Goal: Task Accomplishment & Management: Manage account settings

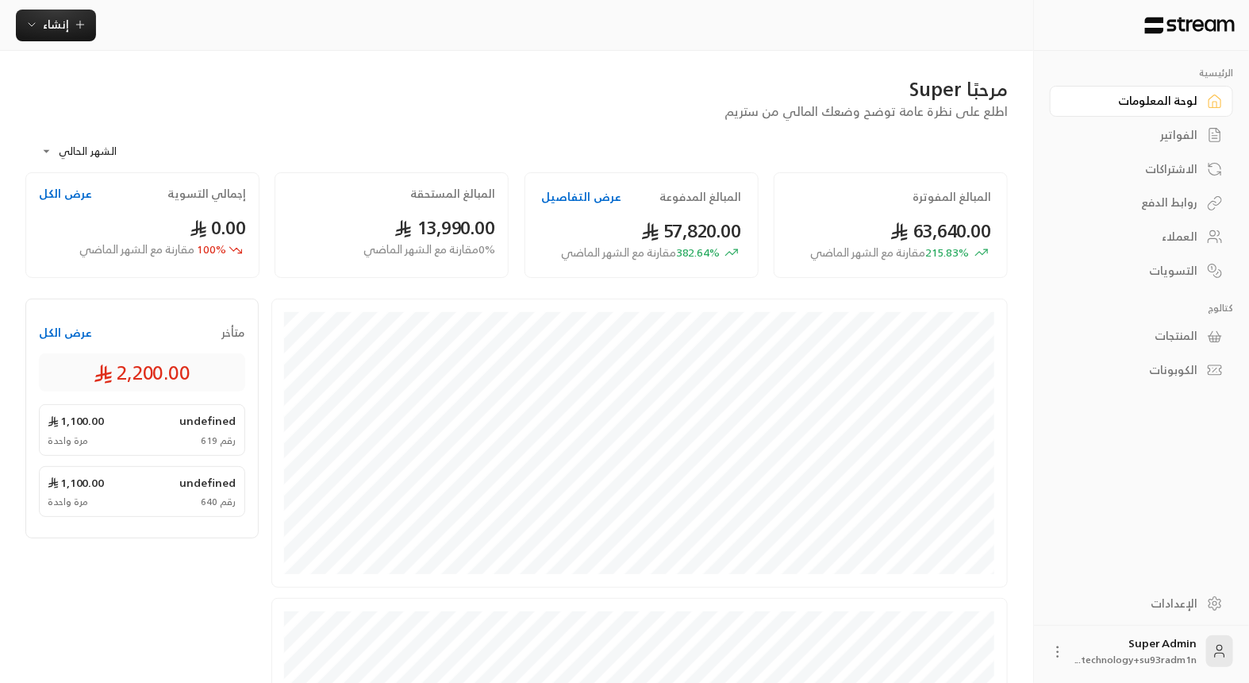
click at [1156, 329] on div "المنتجات" at bounding box center [1134, 336] width 128 height 16
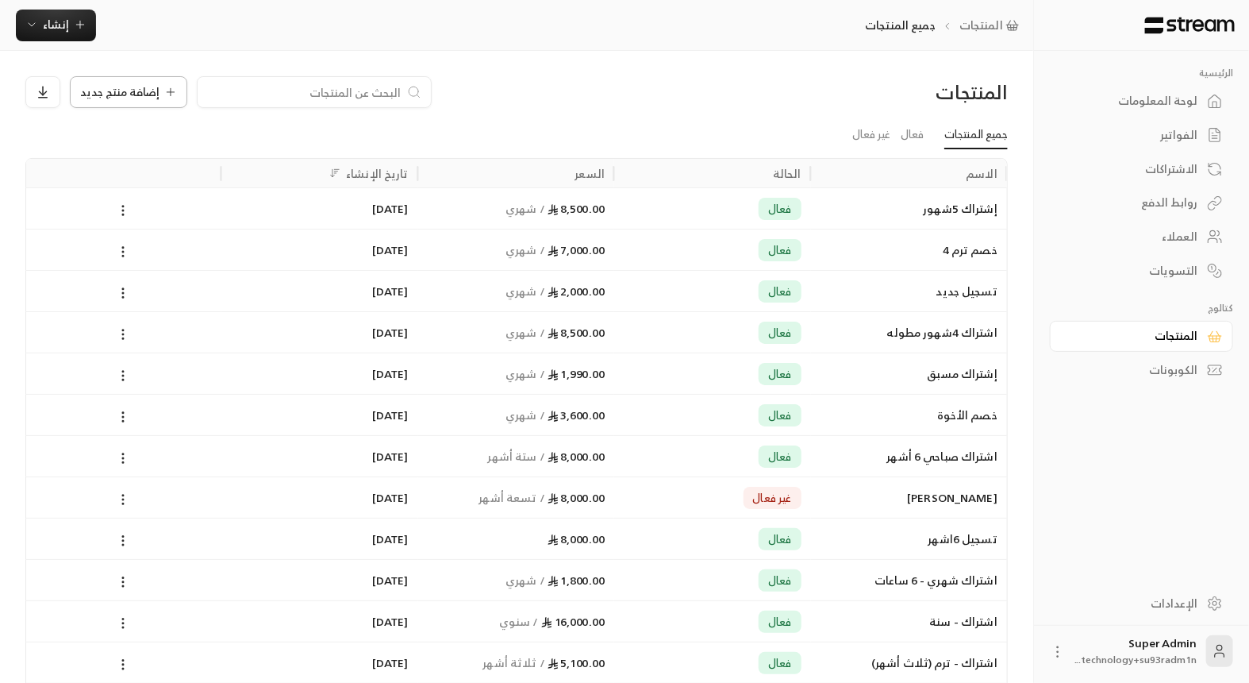
click at [132, 92] on span "إضافة منتج جديد" at bounding box center [119, 92] width 79 height 11
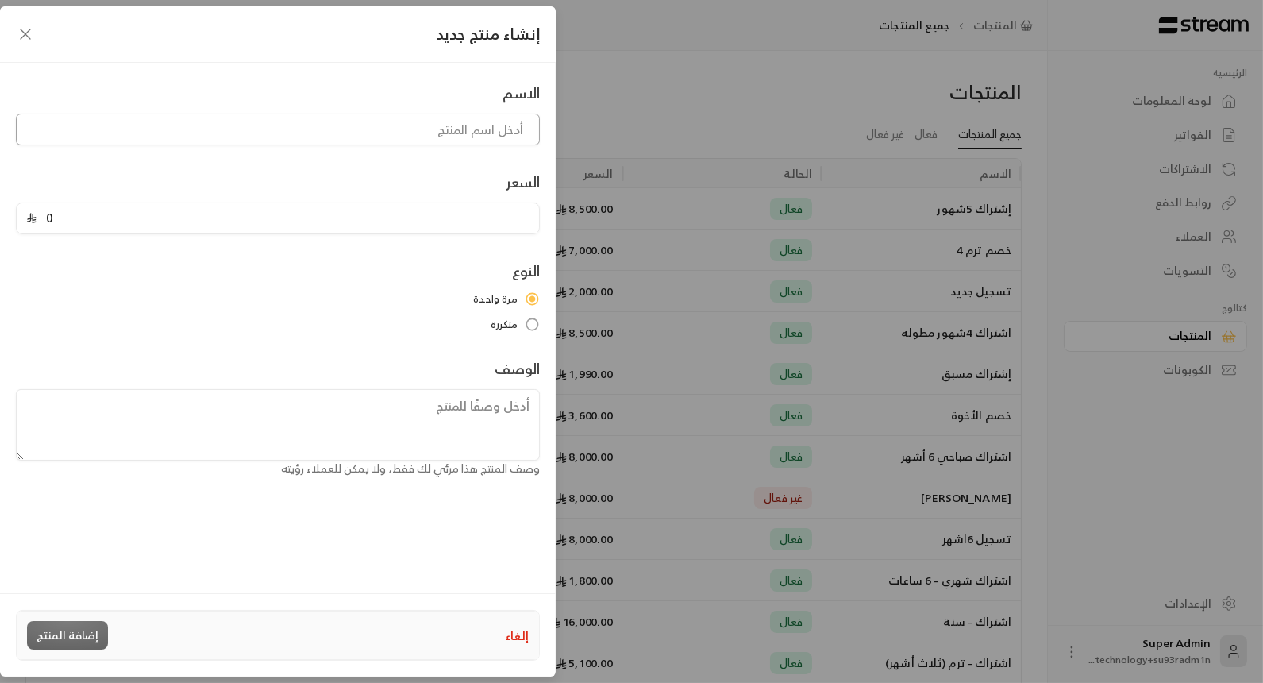
click at [184, 132] on input at bounding box center [278, 129] width 524 height 32
type input "h"
type input "اشتراك ثلاث أسابيع"
click at [133, 208] on input "0" at bounding box center [283, 218] width 493 height 30
type input "1600"
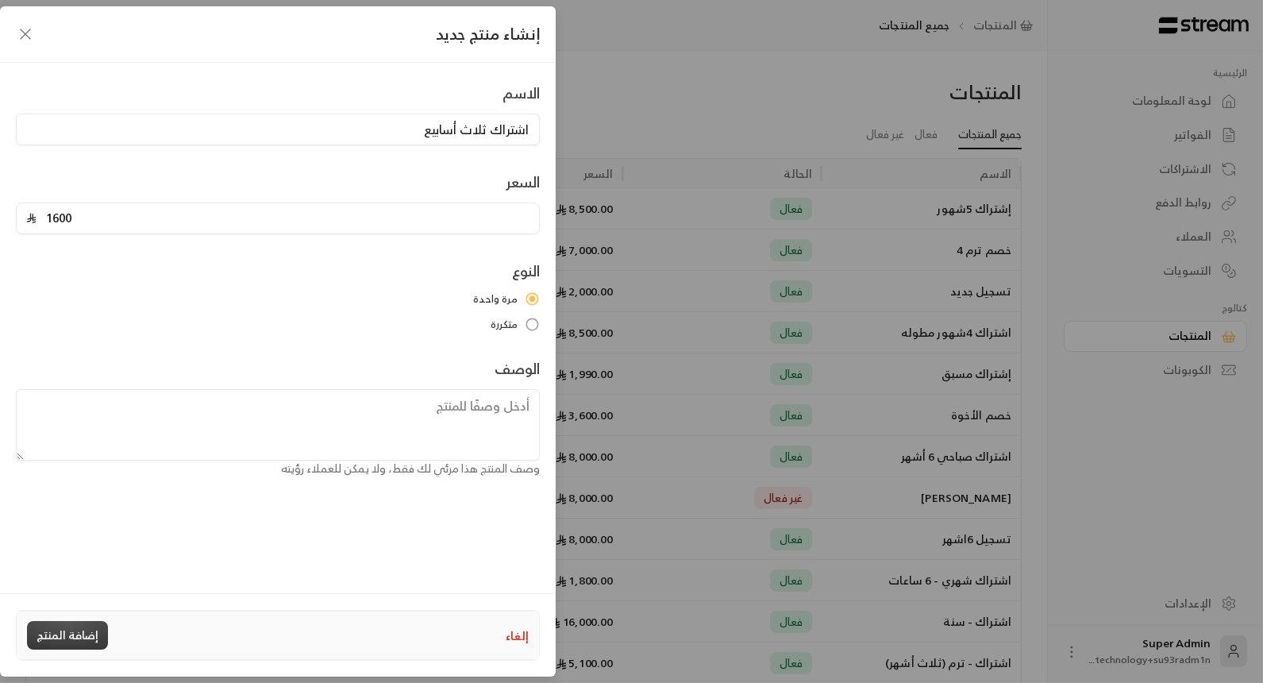
click at [80, 627] on button "إضافة المنتج" at bounding box center [67, 635] width 81 height 29
type input "0"
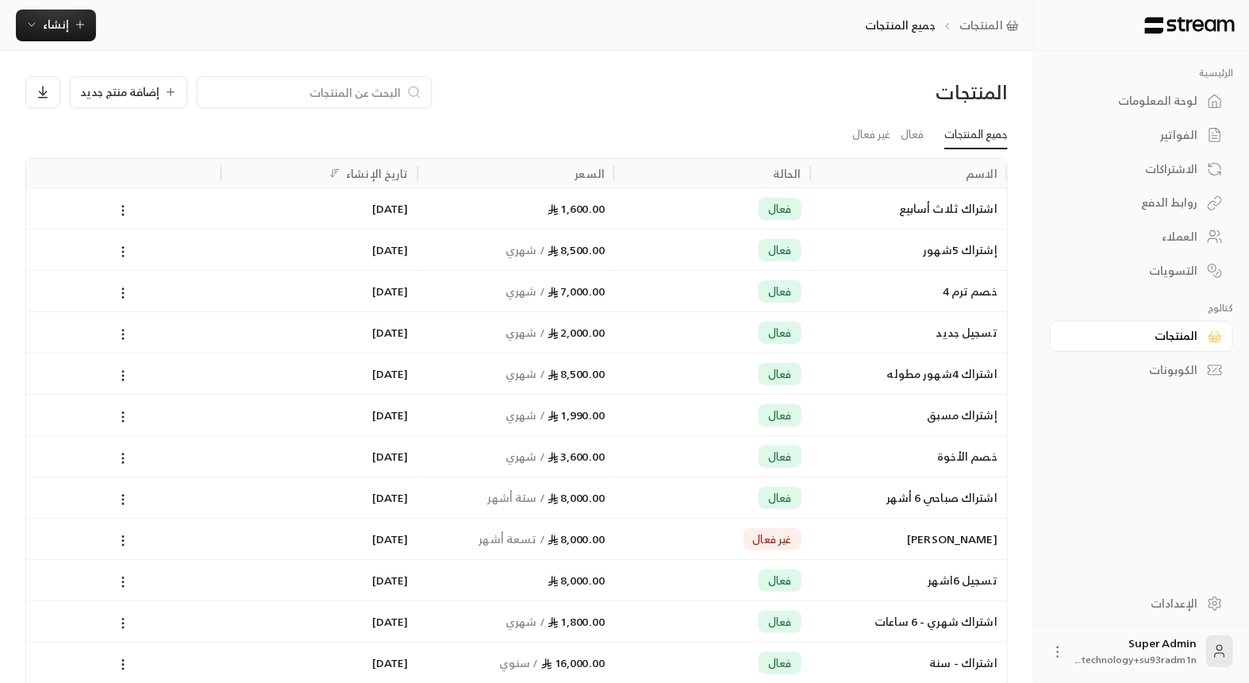
click at [1165, 229] on div "العملاء" at bounding box center [1134, 237] width 128 height 16
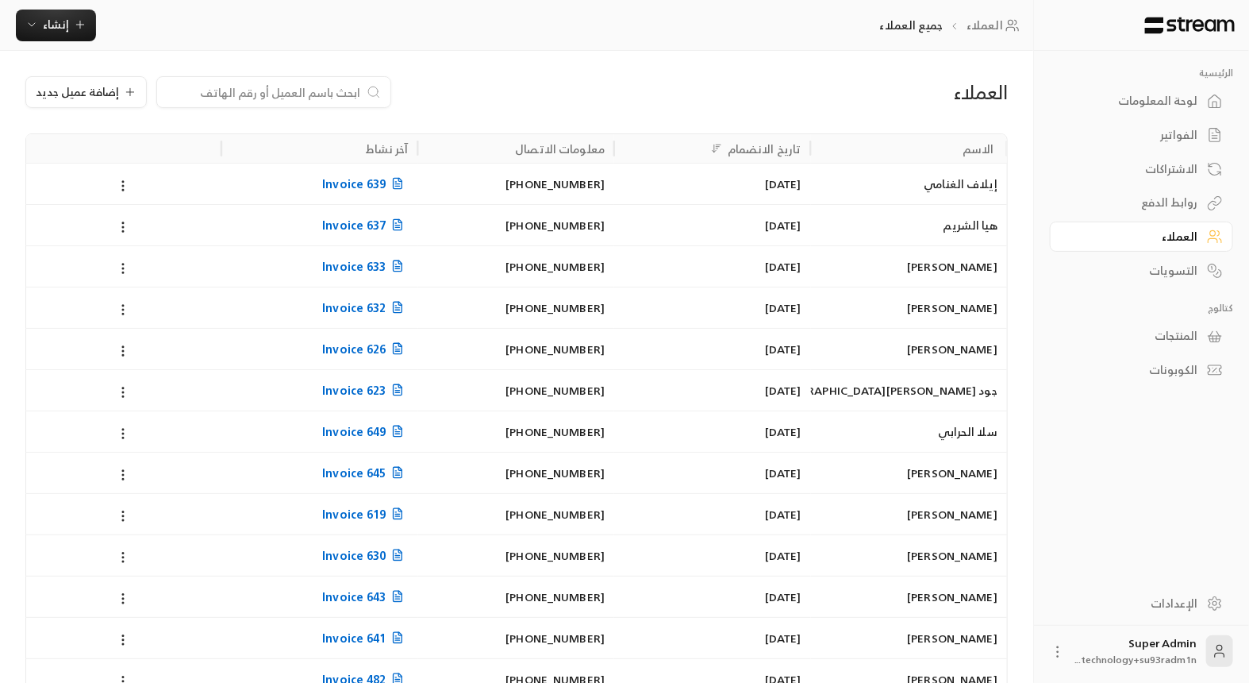
click at [248, 106] on div at bounding box center [273, 92] width 235 height 32
click at [252, 101] on div at bounding box center [273, 92] width 235 height 32
click at [50, 13] on button "إنشاء" at bounding box center [56, 26] width 80 height 32
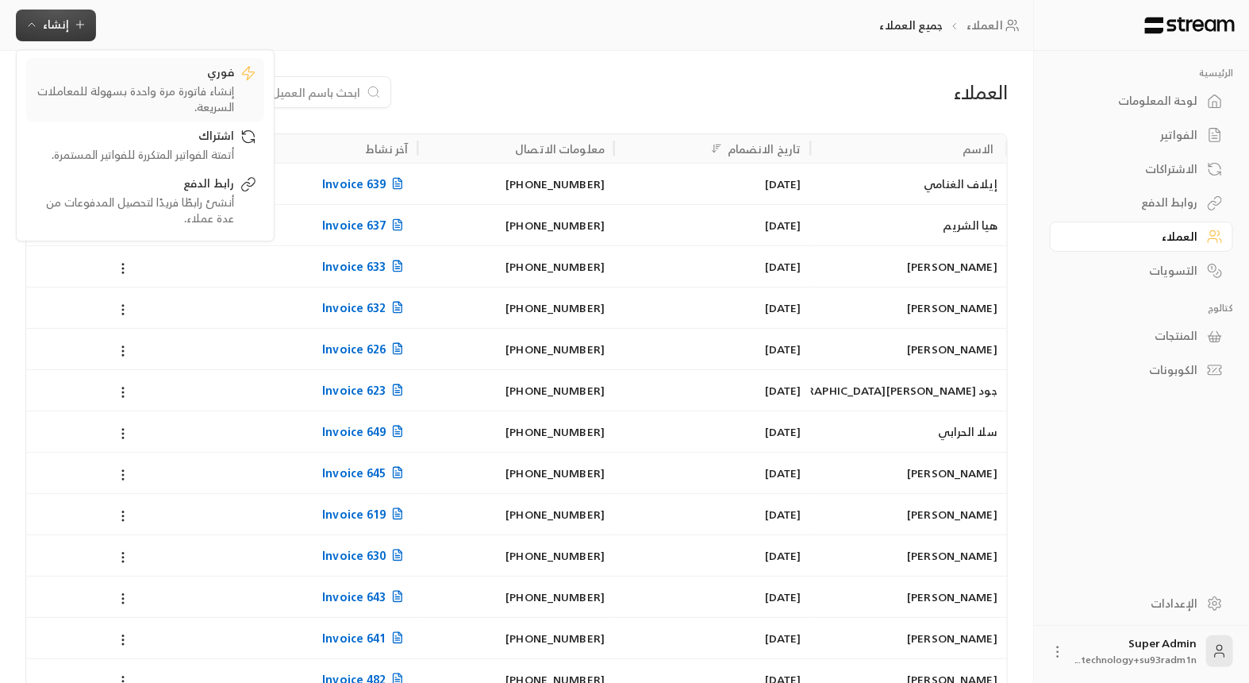
click at [125, 87] on div "إنشاء فاتورة مرة واحدة بسهولة للمعاملات السريعة." at bounding box center [134, 99] width 200 height 32
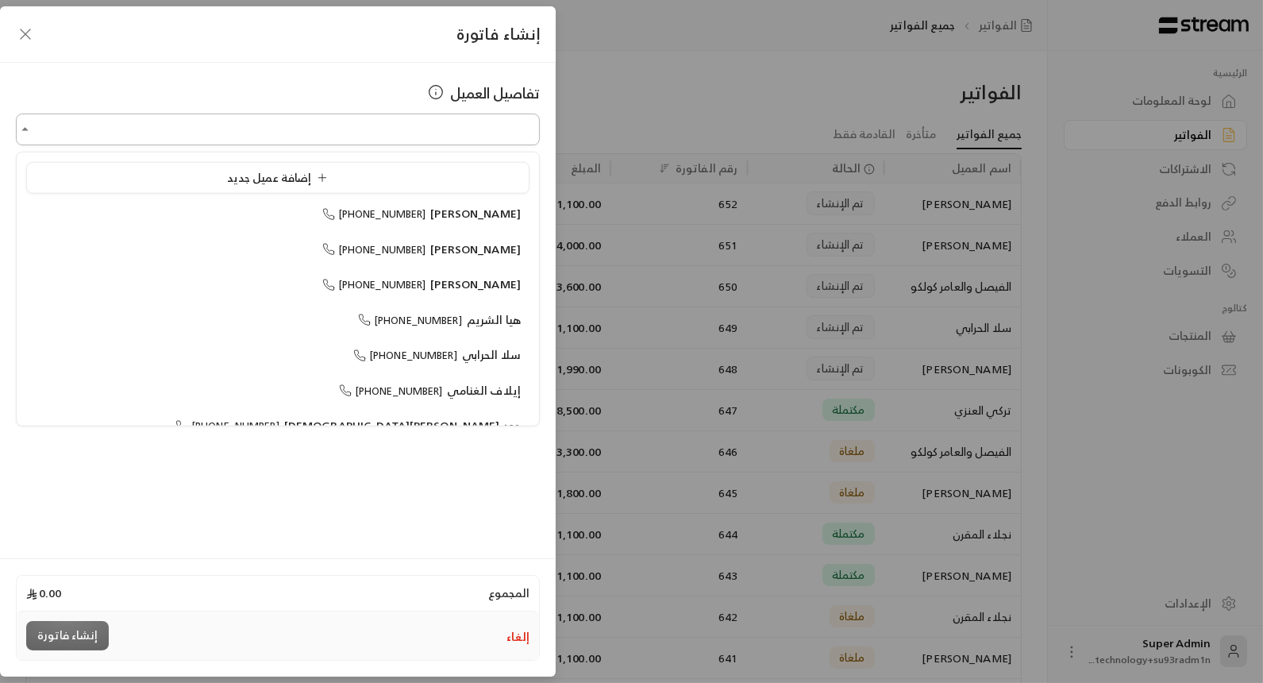
click at [213, 131] on input "اختر العميل" at bounding box center [278, 130] width 524 height 28
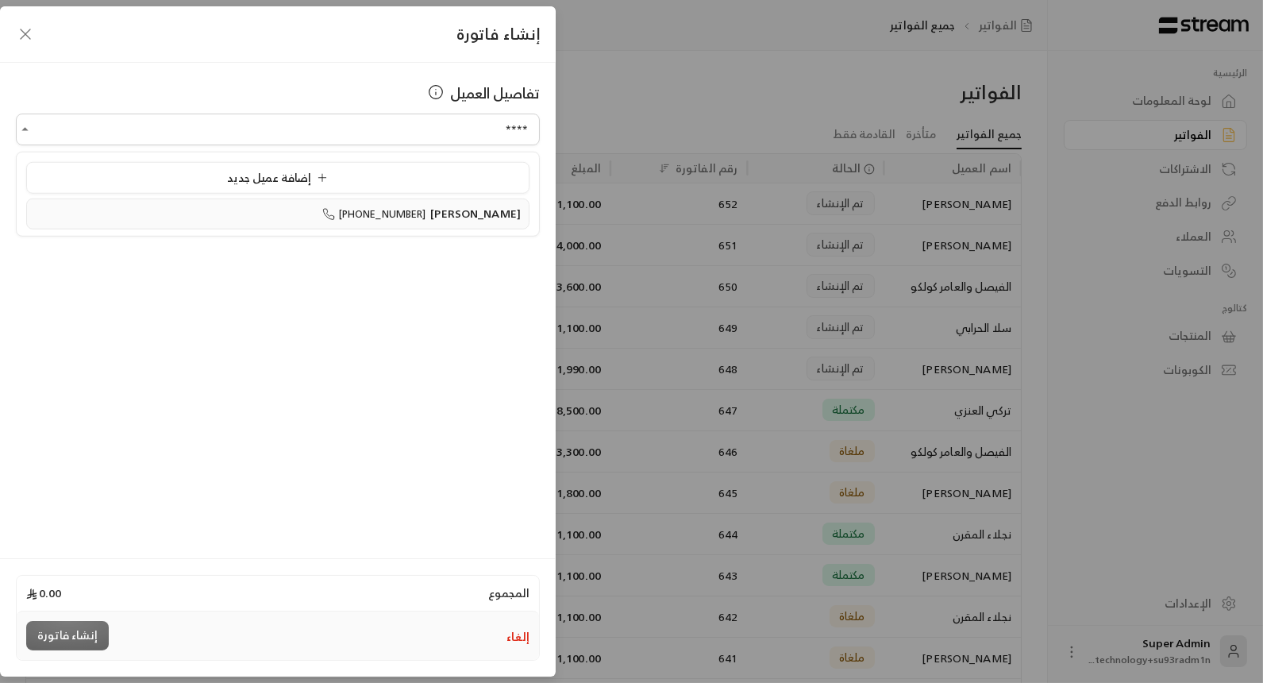
click at [335, 207] on icon at bounding box center [328, 213] width 13 height 13
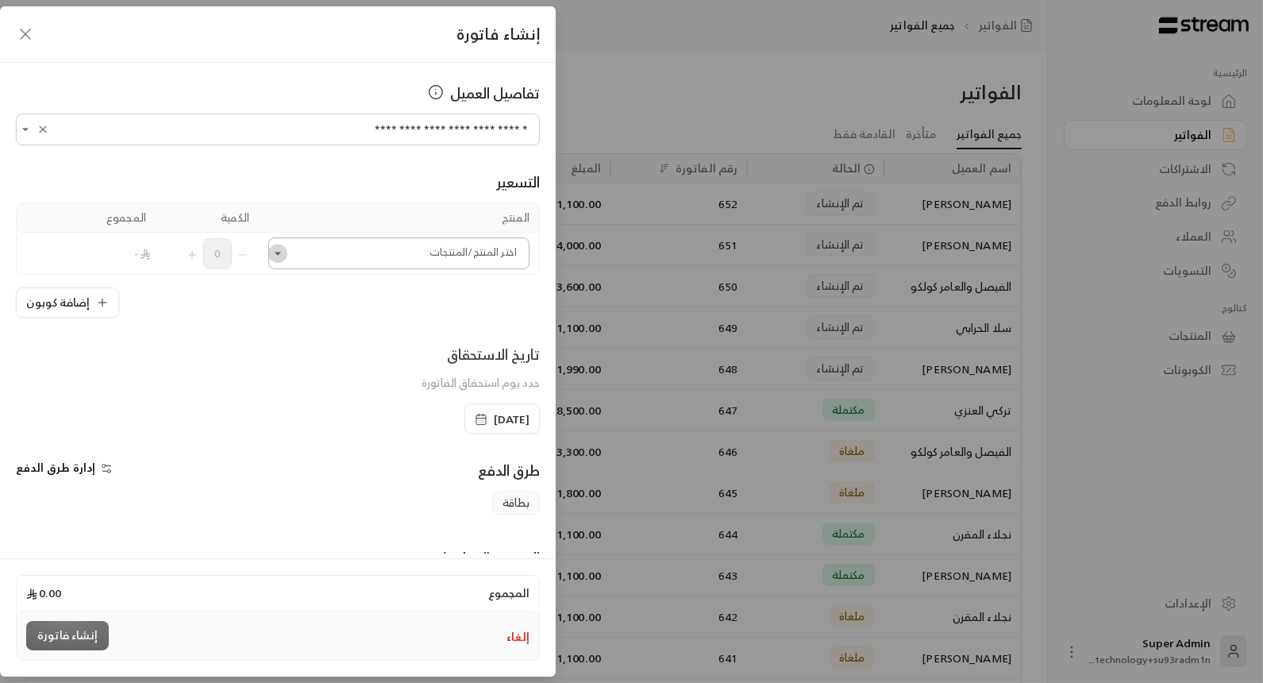
click at [279, 252] on icon "Open" at bounding box center [278, 253] width 16 height 16
type input "**********"
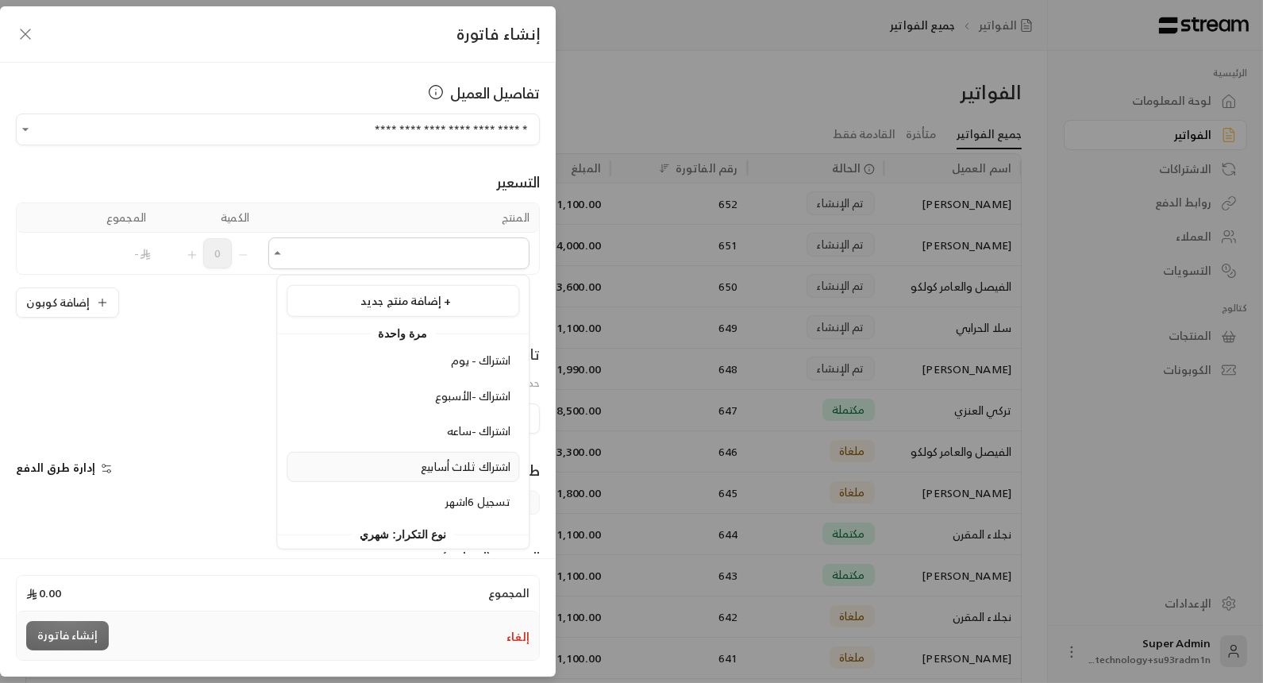
click at [354, 463] on div "اشتراك ثلاث أسابيع" at bounding box center [402, 466] width 215 height 17
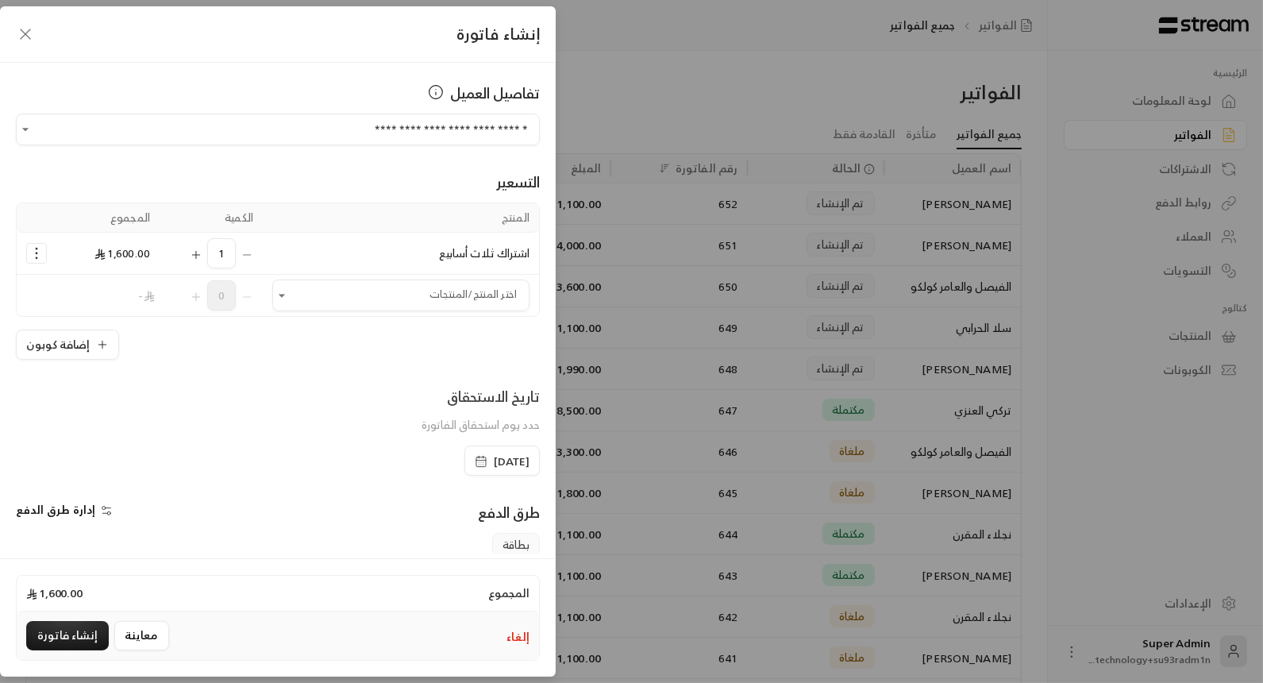
click at [494, 461] on span "[DATE]" at bounding box center [512, 461] width 36 height 16
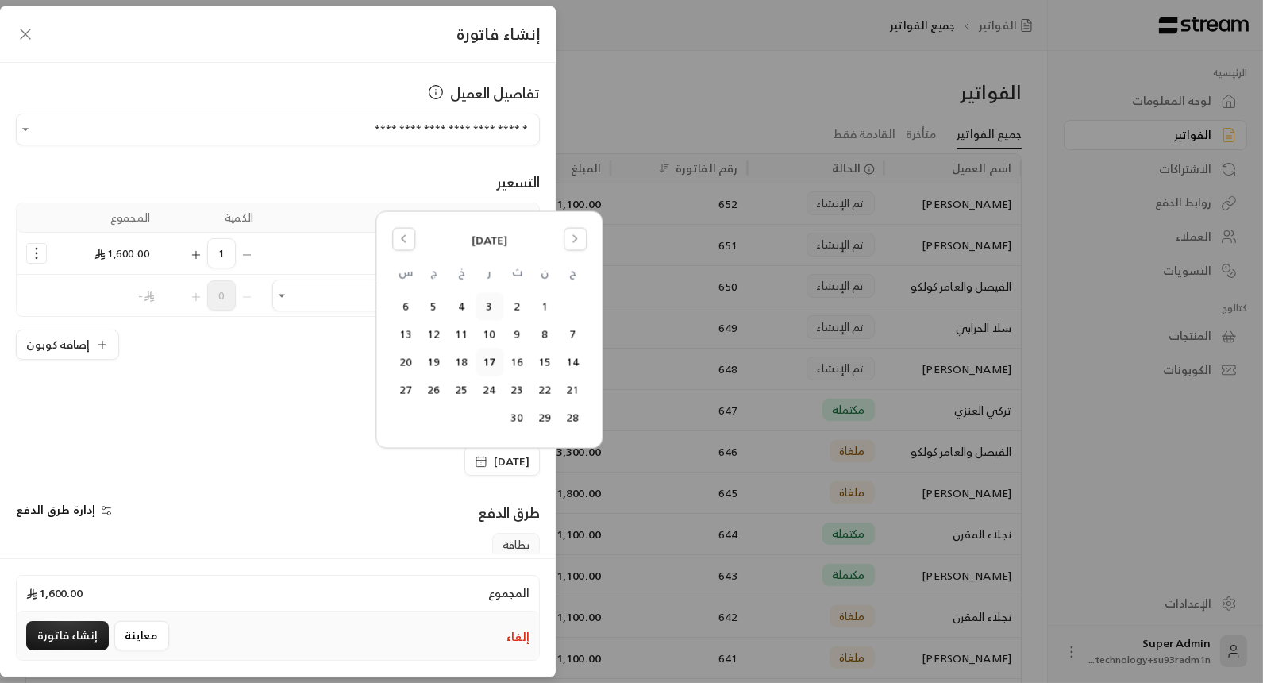
click at [481, 310] on button "3" at bounding box center [489, 307] width 26 height 26
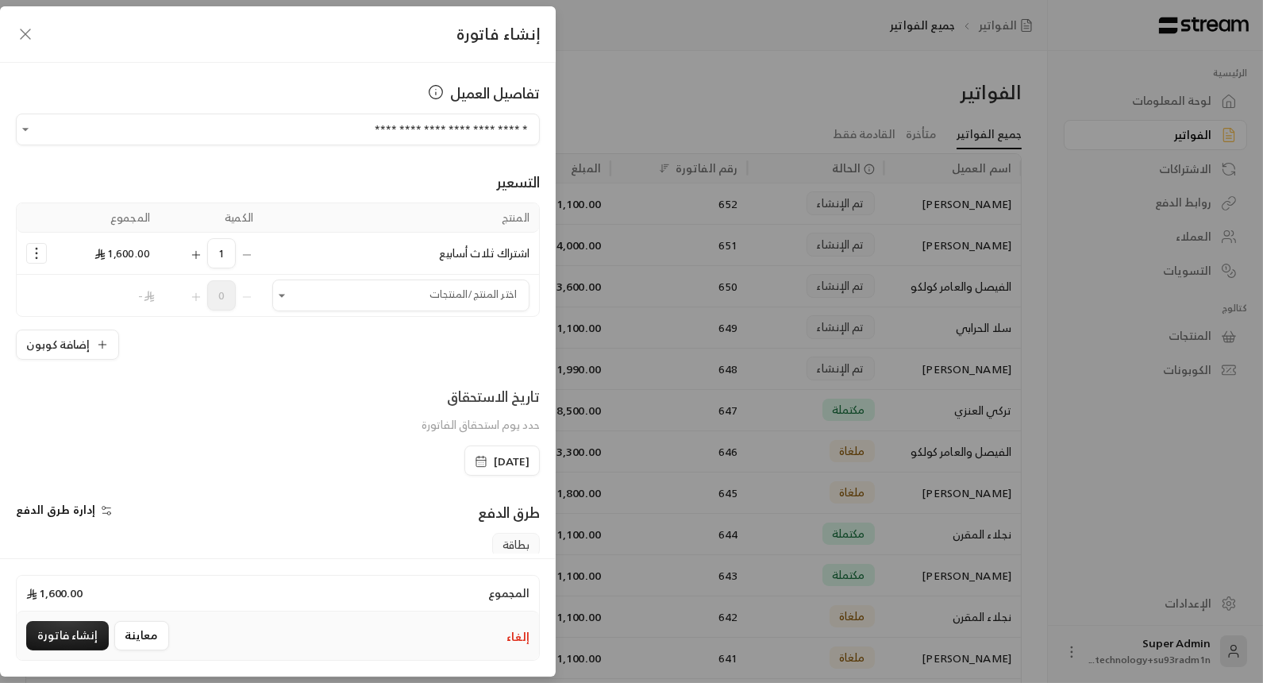
drag, startPoint x: 10, startPoint y: 397, endPoint x: 9, endPoint y: 406, distance: 9.6
click at [9, 406] on div "**********" at bounding box center [278, 308] width 556 height 490
drag, startPoint x: 9, startPoint y: 406, endPoint x: 6, endPoint y: 422, distance: 16.0
click at [6, 422] on div "**********" at bounding box center [278, 308] width 556 height 490
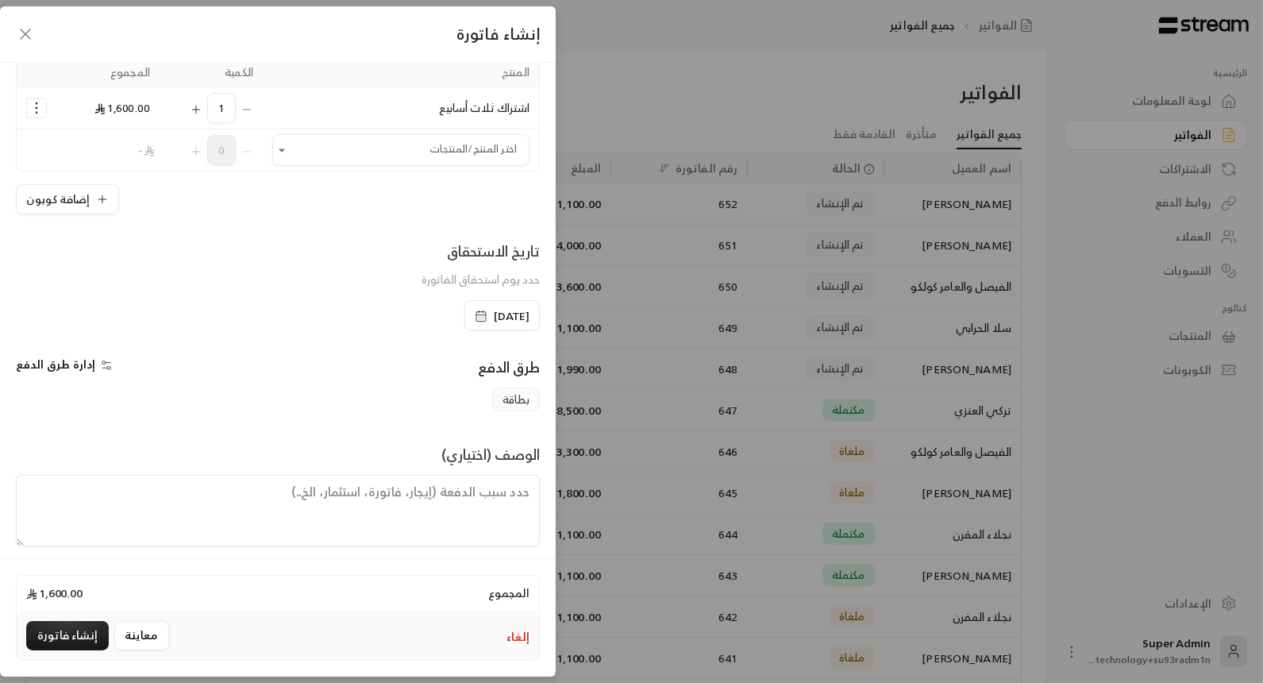
scroll to position [153, 0]
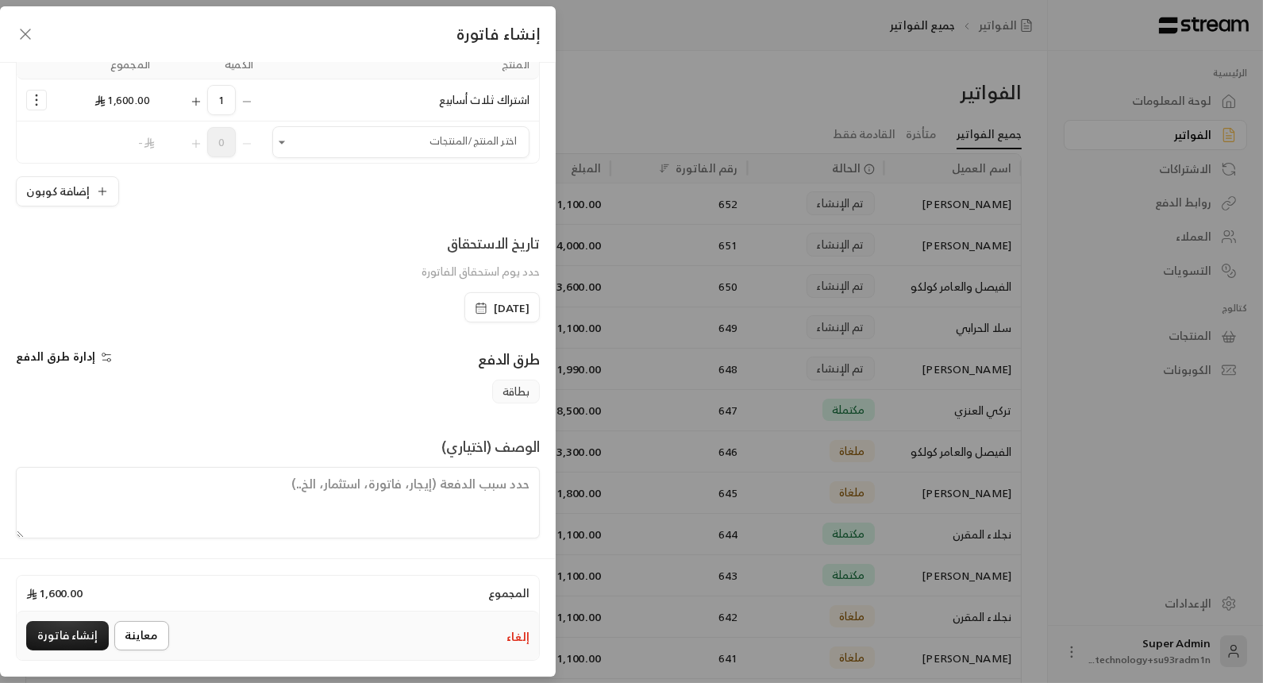
click at [125, 637] on button "معاينة" at bounding box center [141, 635] width 55 height 29
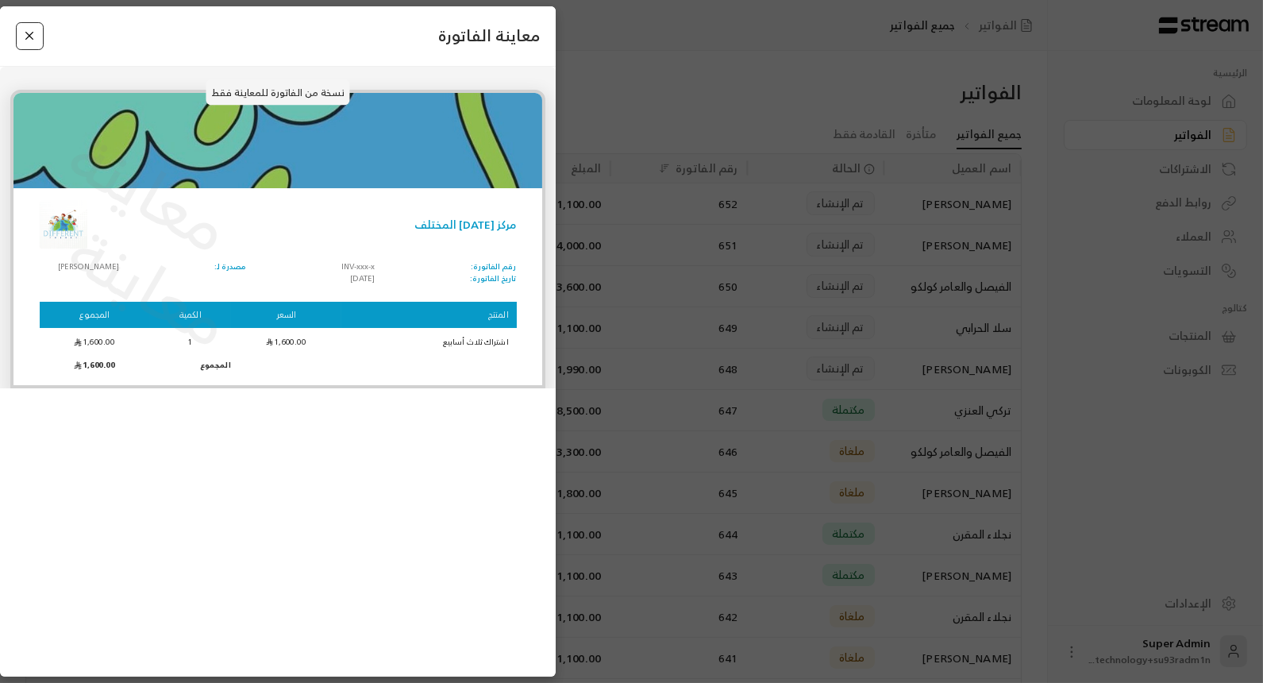
click at [22, 40] on button "Close" at bounding box center [30, 36] width 28 height 28
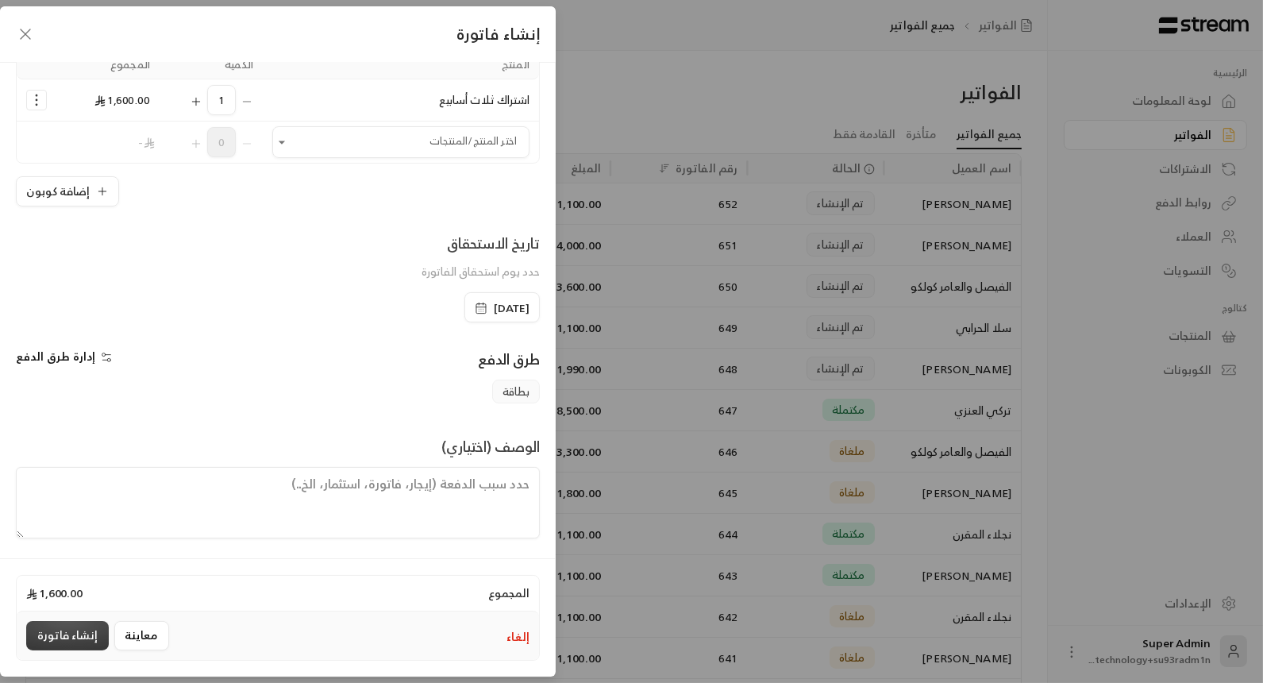
click at [83, 636] on button "إنشاء فاتورة" at bounding box center [67, 635] width 83 height 29
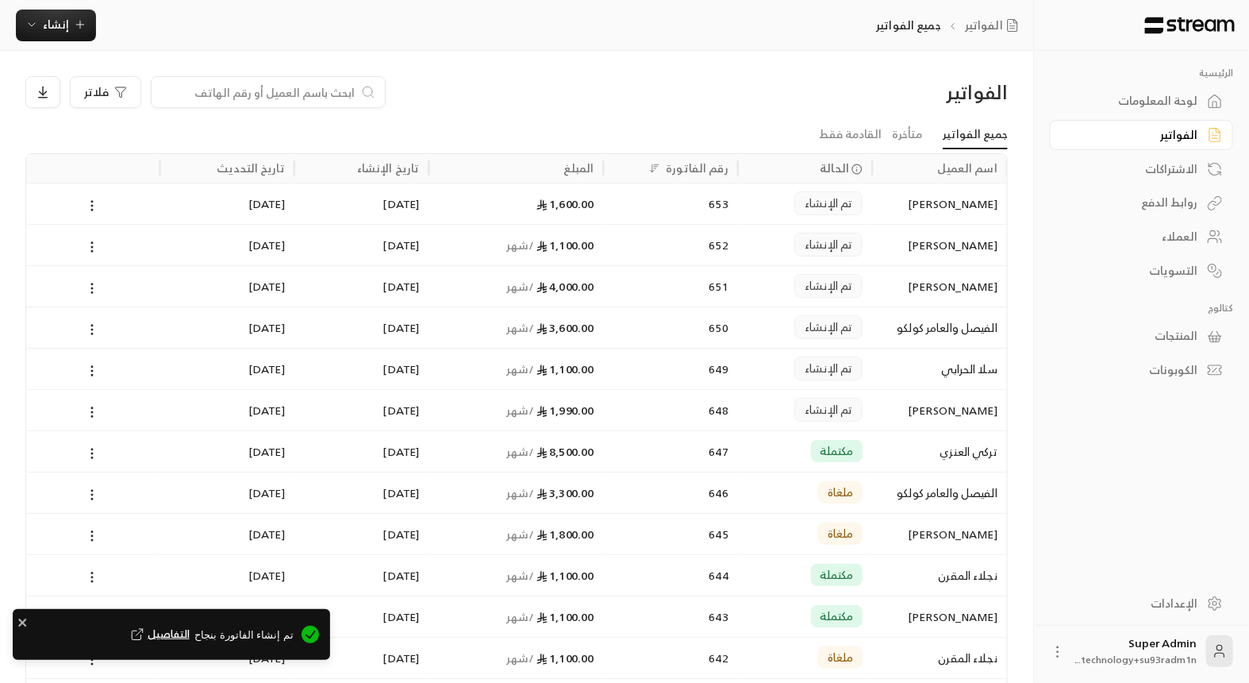
click at [937, 208] on div "[PERSON_NAME]" at bounding box center [940, 203] width 116 height 40
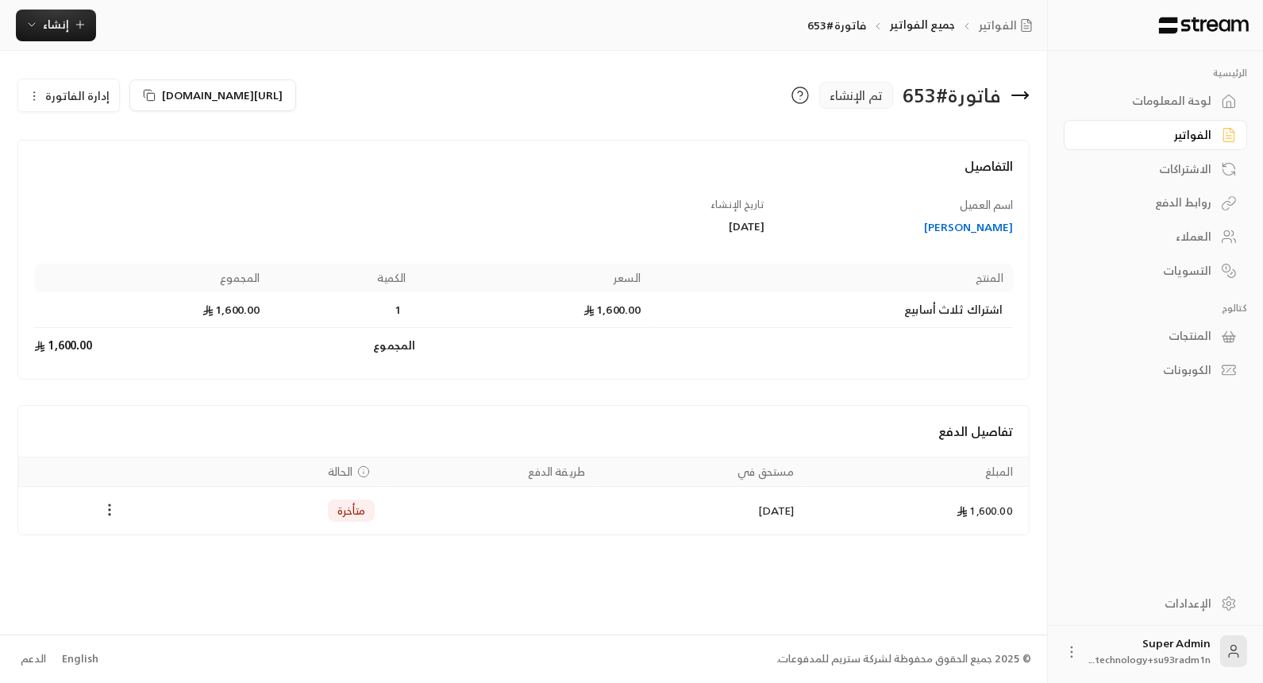
click at [108, 513] on icon "Payments" at bounding box center [110, 510] width 16 height 16
click at [159, 559] on li "تغيير الحالة الى مدفوعة" at bounding box center [168, 548] width 122 height 29
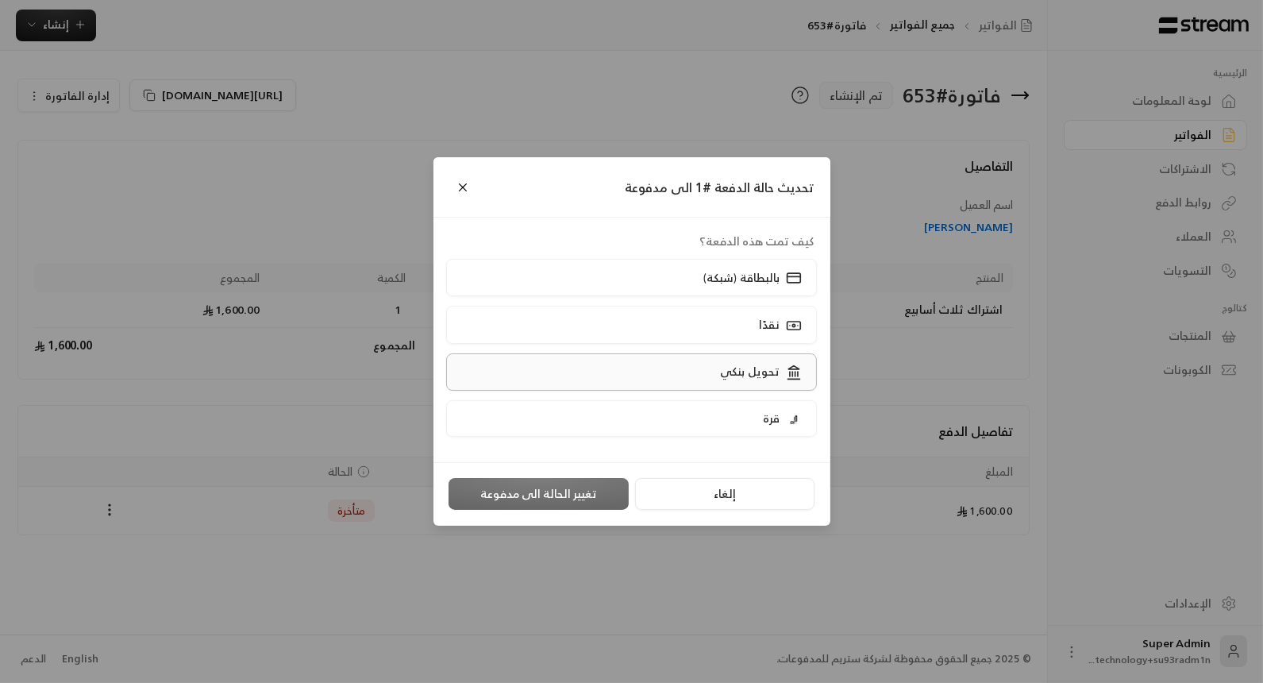
click at [644, 383] on label "تحويل بنكي" at bounding box center [631, 371] width 371 height 37
click at [588, 492] on button "تغيير الحالة الى مدفوعة" at bounding box center [538, 494] width 180 height 32
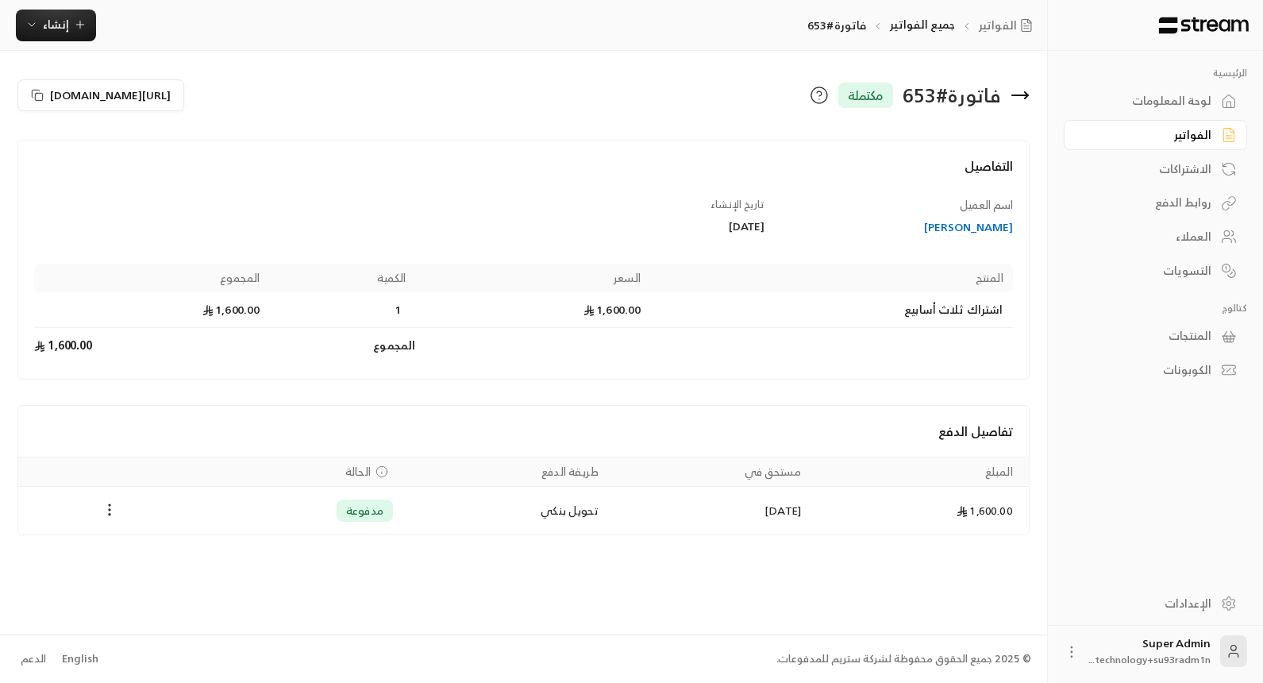
click at [960, 224] on div "[PERSON_NAME]" at bounding box center [895, 227] width 233 height 16
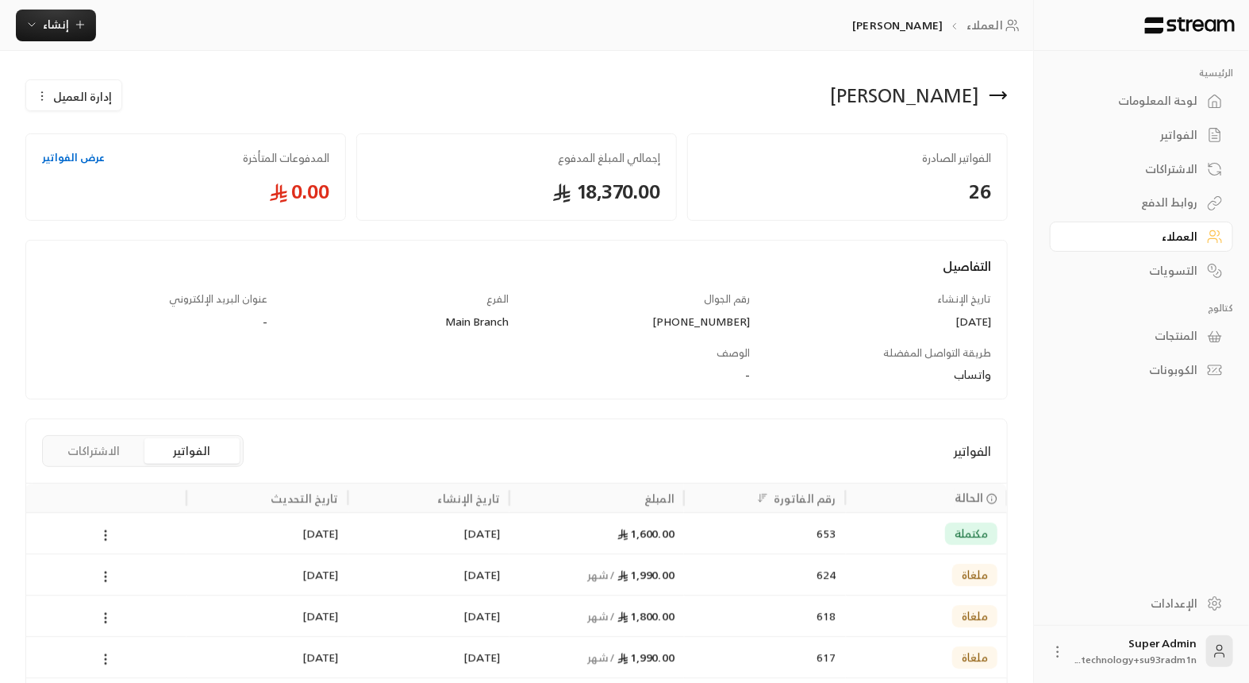
click at [871, 525] on div "مكتملة" at bounding box center [927, 533] width 142 height 40
